Goal: Task Accomplishment & Management: Manage account settings

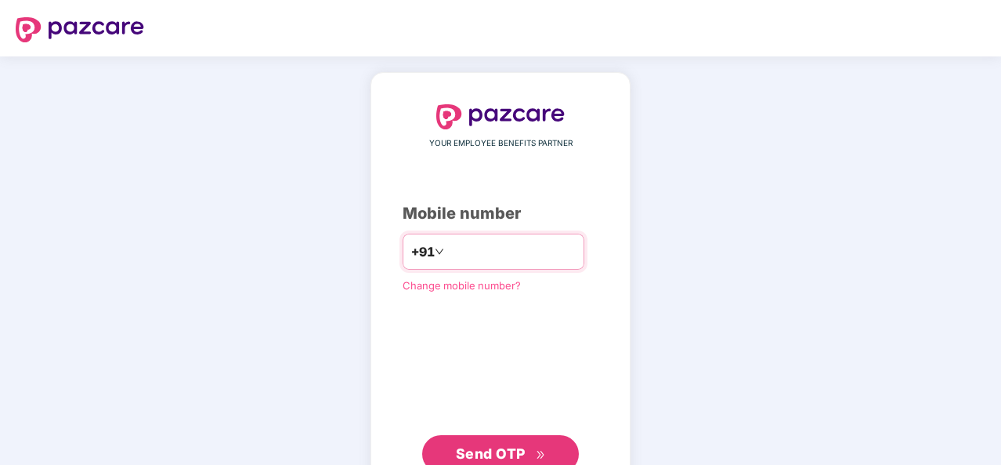
click at [523, 247] on input "number" at bounding box center [511, 251] width 129 height 25
type input "**********"
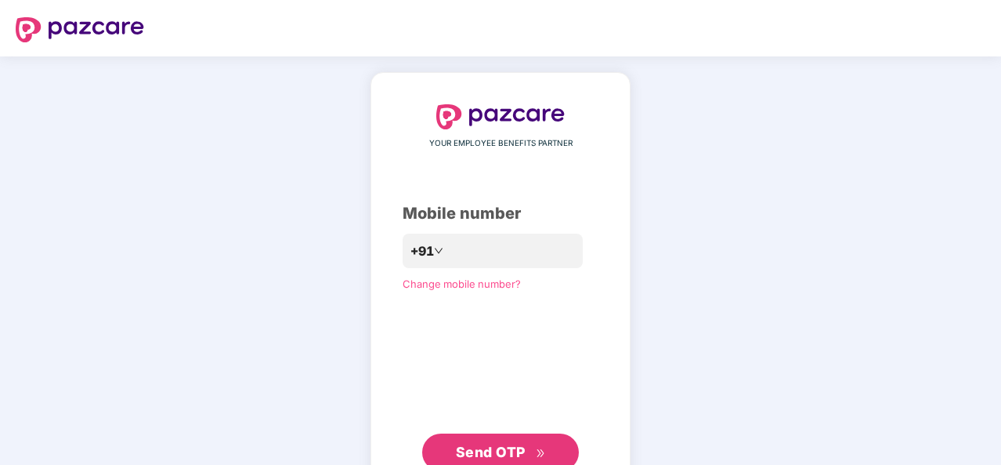
click at [520, 437] on span "Send OTP" at bounding box center [491, 452] width 70 height 16
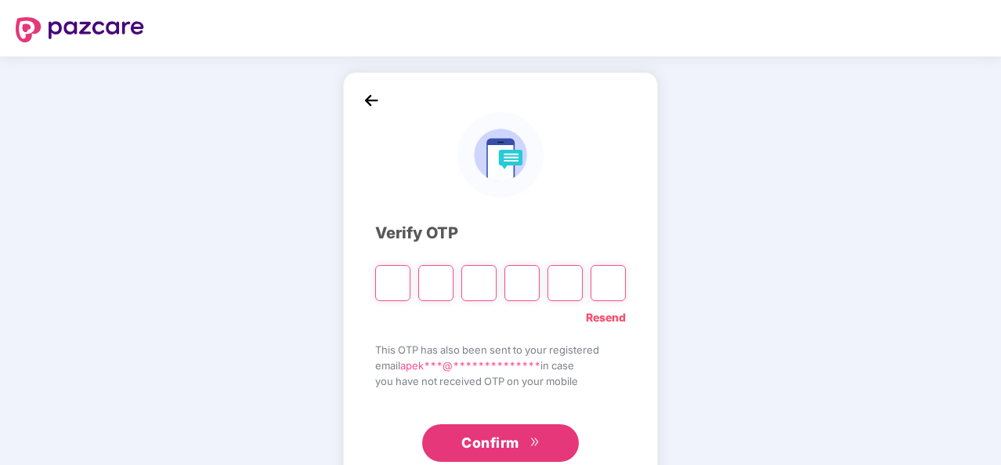
type input "*"
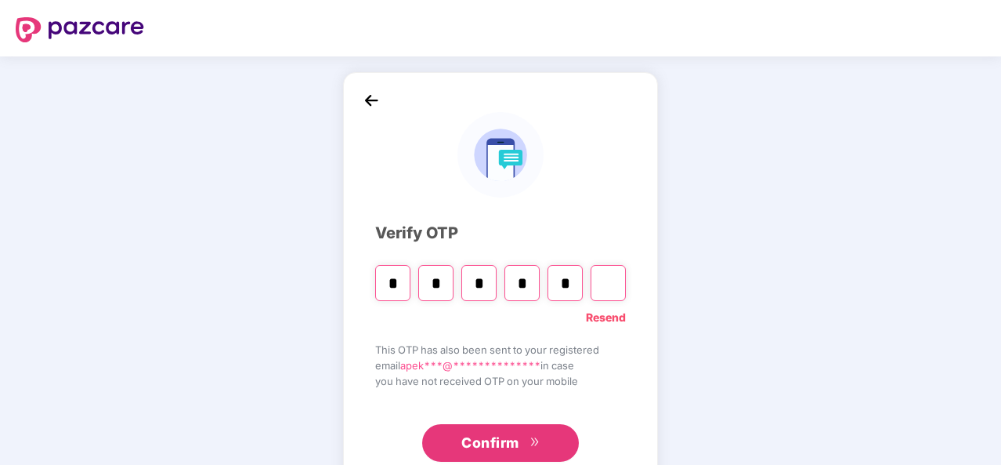
type input "*"
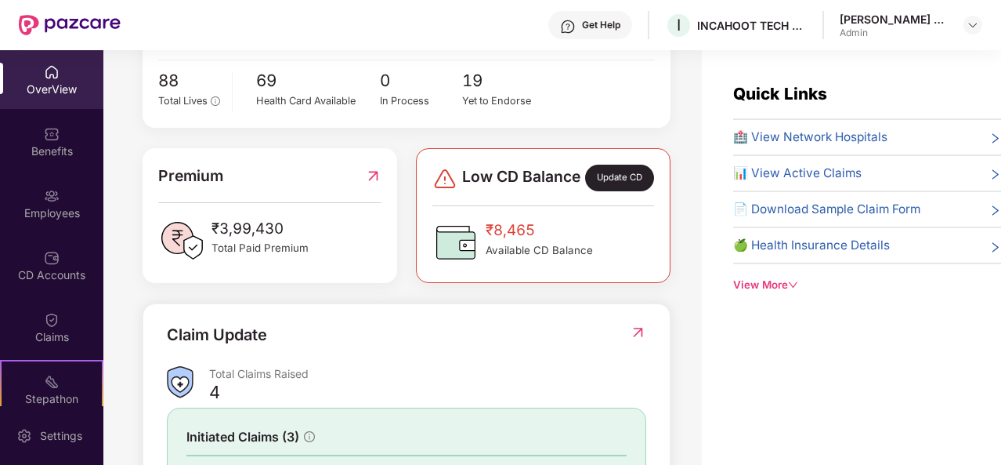
scroll to position [317, 0]
click at [624, 190] on div "Update CD" at bounding box center [619, 177] width 69 height 27
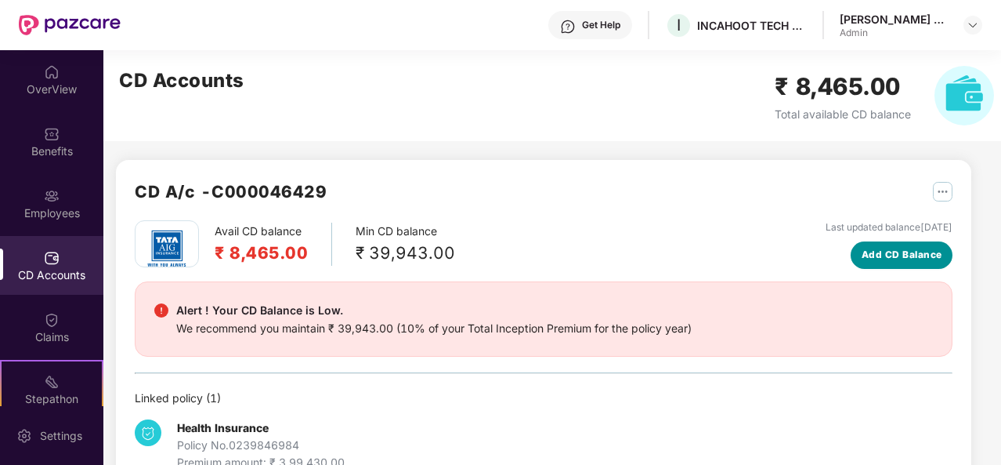
click at [879, 254] on span "Add CD Balance" at bounding box center [902, 255] width 81 height 15
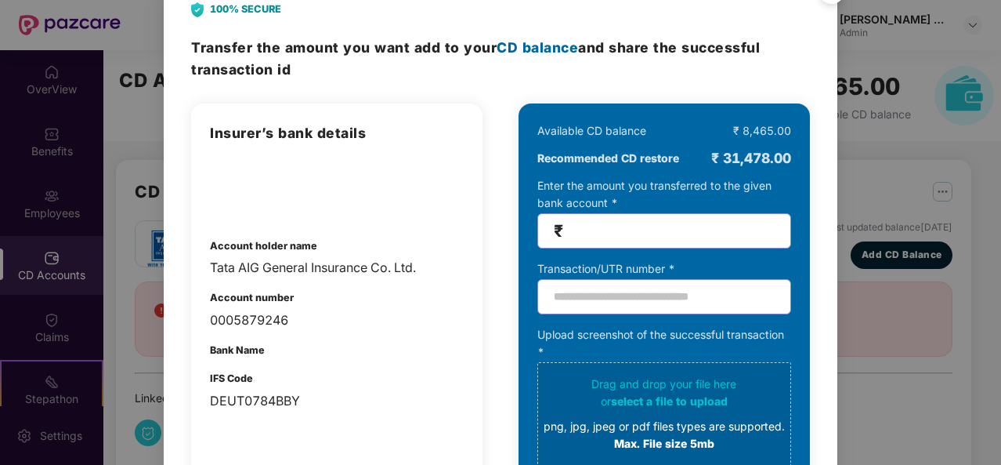
scroll to position [36, 0]
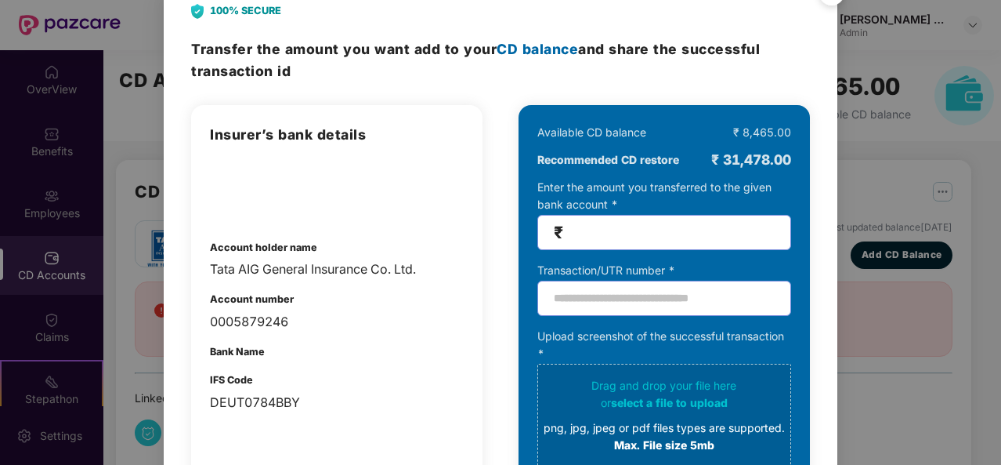
click at [610, 230] on input "number" at bounding box center [671, 232] width 208 height 18
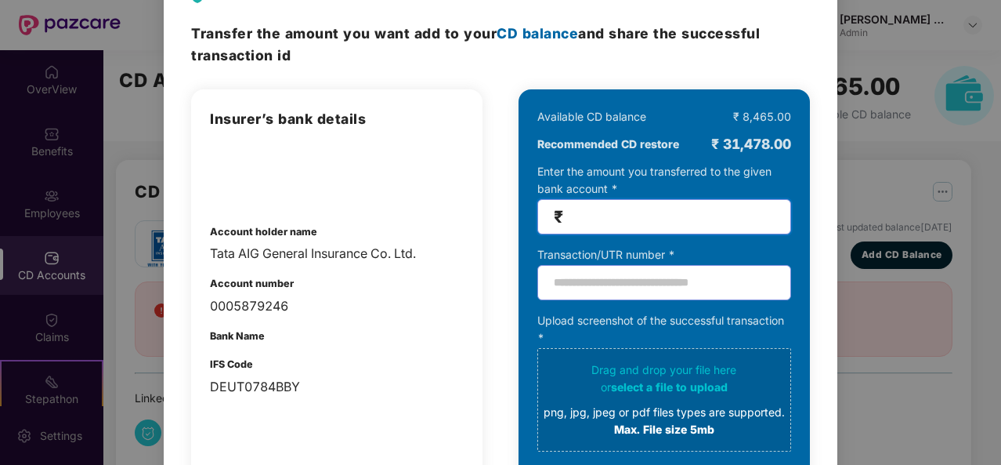
scroll to position [49, 0]
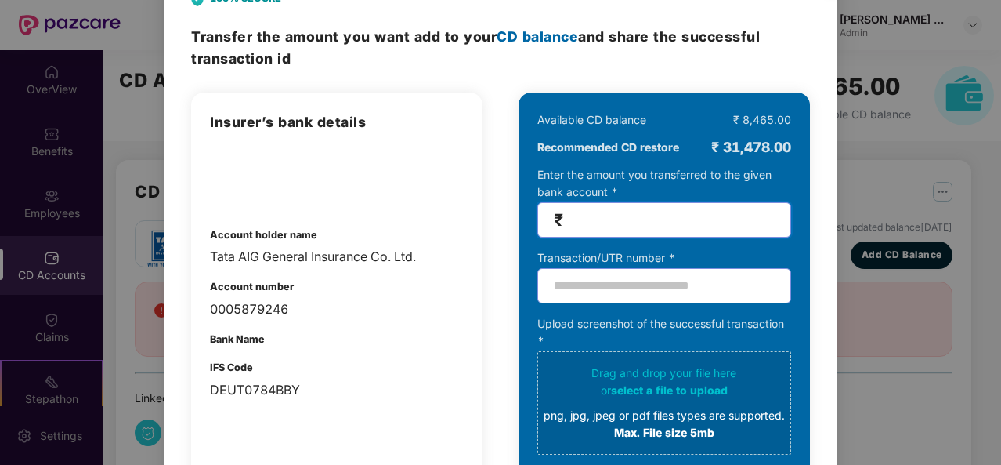
type input "*****"
click at [625, 283] on input "text" at bounding box center [665, 285] width 254 height 35
click at [615, 283] on input "text" at bounding box center [665, 285] width 254 height 35
paste input "**********"
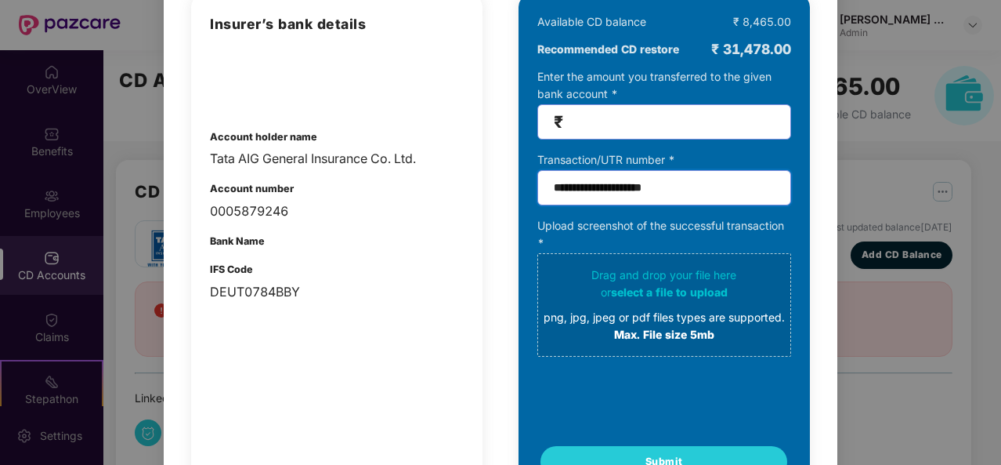
scroll to position [149, 0]
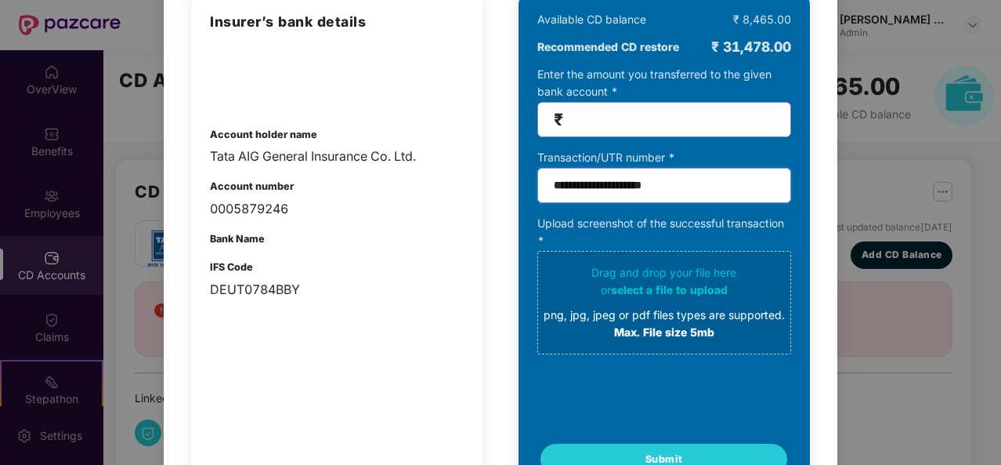
type input "**********"
click at [651, 297] on div "or select a file to upload" at bounding box center [664, 289] width 241 height 17
click at [654, 310] on div "png, jpg, jpeg or pdf files types are supported." at bounding box center [664, 314] width 241 height 17
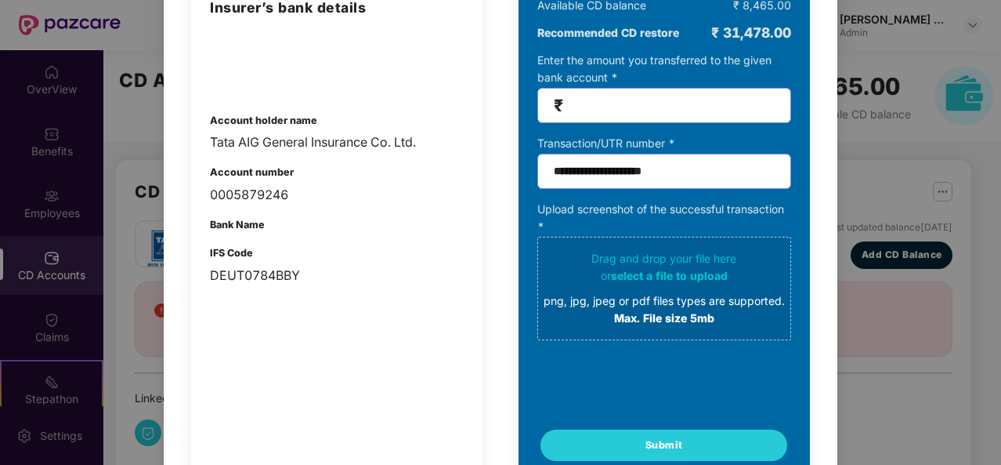
scroll to position [213, 0]
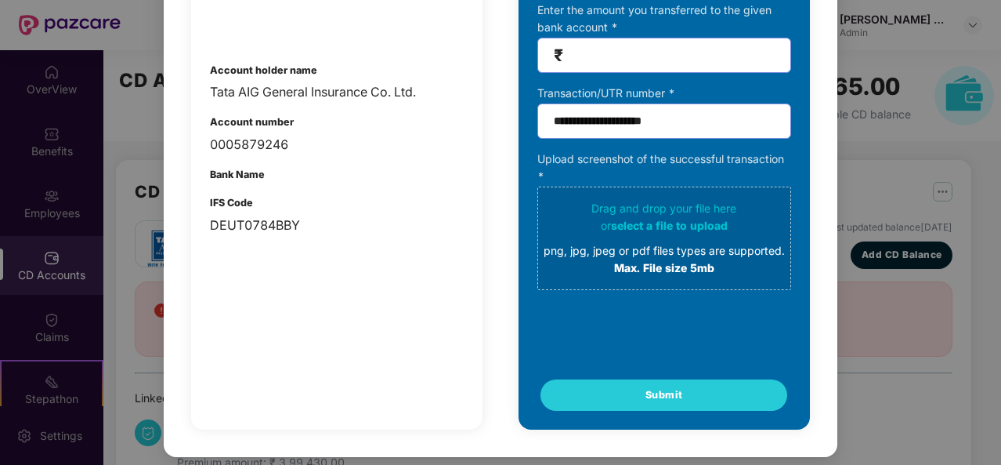
click at [687, 242] on div "png, jpg, jpeg or pdf files types are supported." at bounding box center [664, 250] width 241 height 17
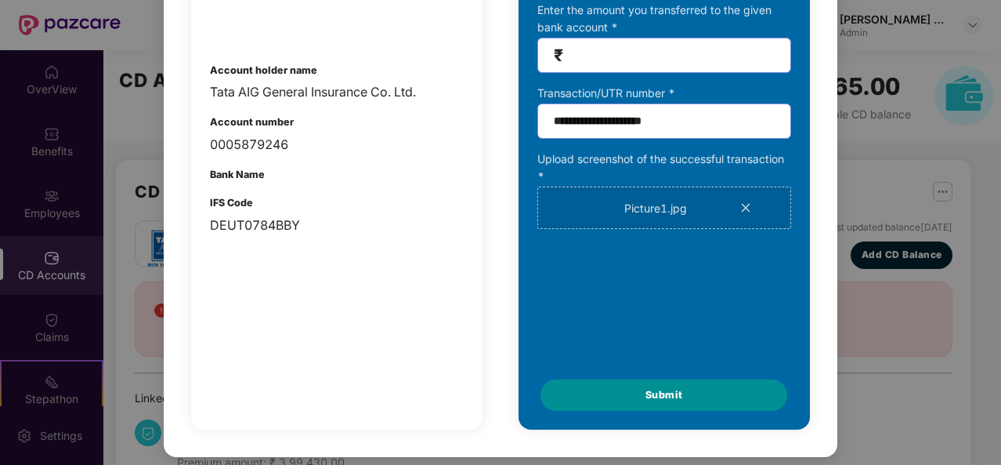
click at [654, 396] on span "Submit" at bounding box center [665, 395] width 38 height 16
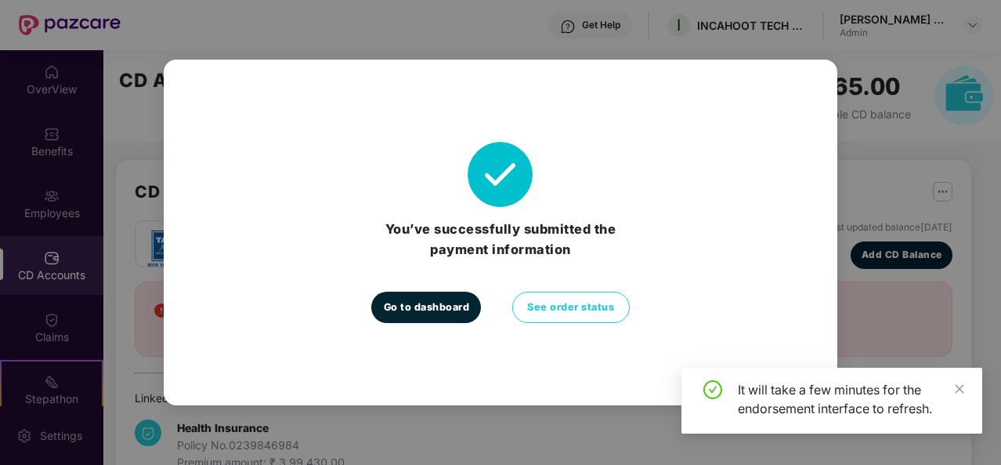
click at [455, 312] on span "Go to dashboard" at bounding box center [427, 307] width 86 height 16
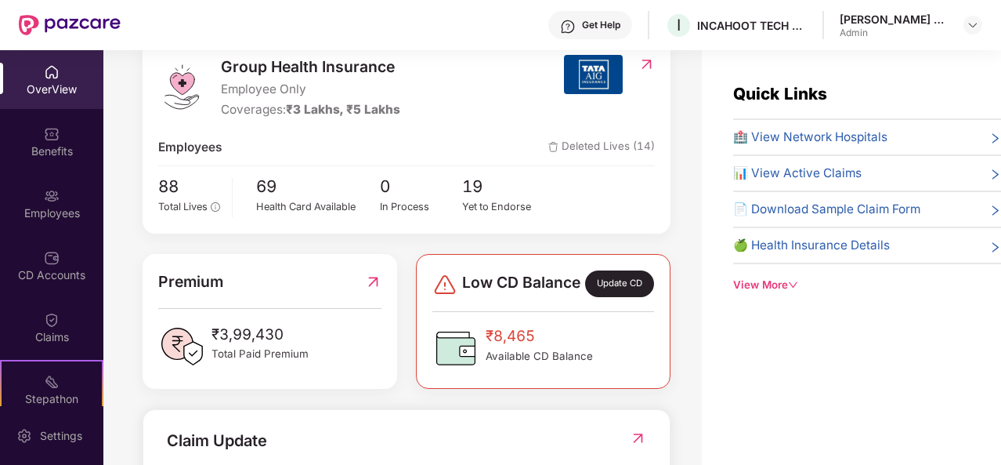
scroll to position [0, 0]
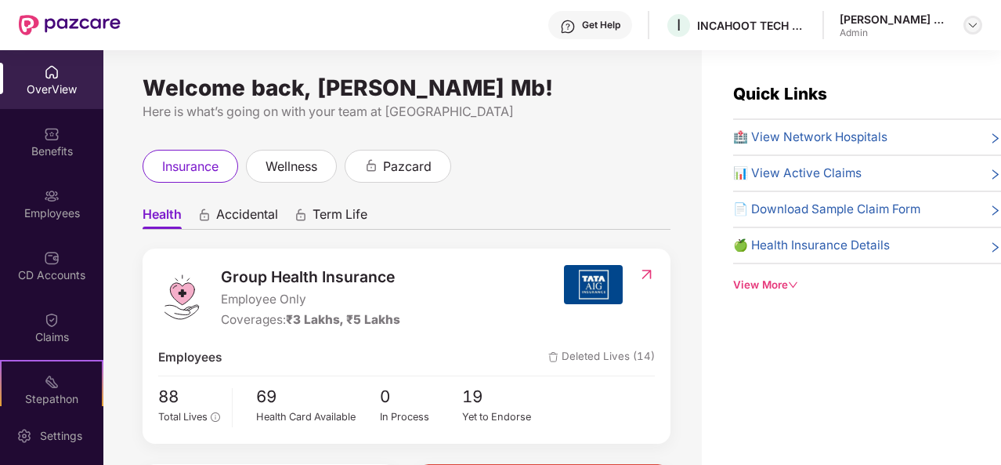
click at [965, 28] on div at bounding box center [973, 25] width 19 height 19
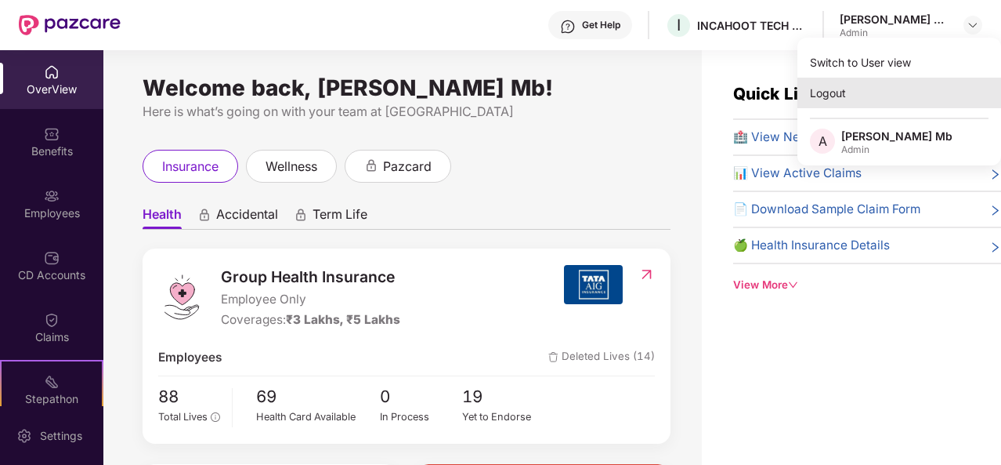
click at [844, 85] on div "Logout" at bounding box center [900, 93] width 204 height 31
